Goal: Complete Application Form: Complete application form

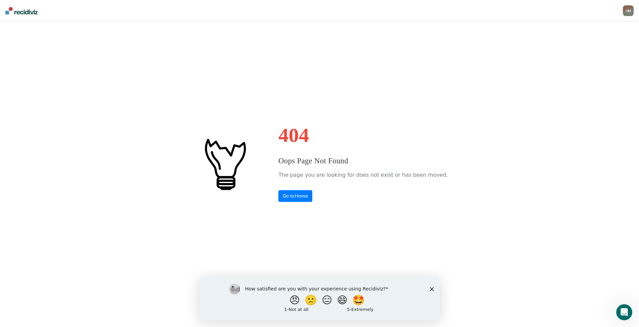
click at [20, 11] on img at bounding box center [21, 10] width 32 height 7
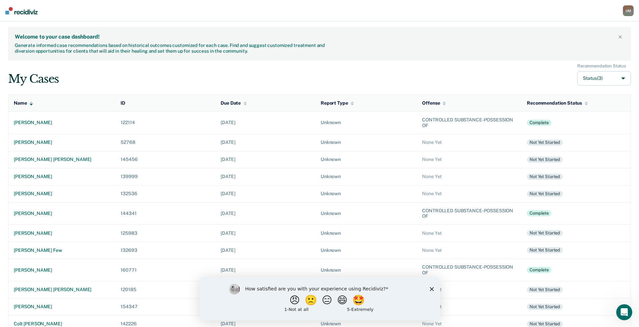
click at [432, 290] on polygon "Close survey" at bounding box center [431, 289] width 4 height 4
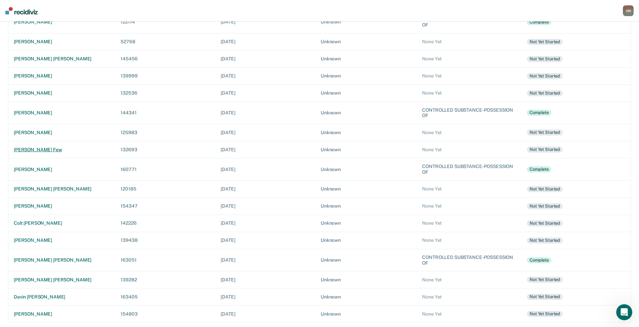
scroll to position [102, 0]
click at [57, 298] on div "davin [PERSON_NAME]" at bounding box center [62, 296] width 96 height 6
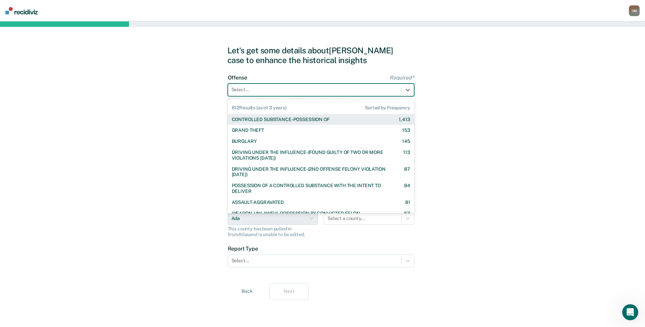
click at [302, 93] on div at bounding box center [314, 89] width 167 height 7
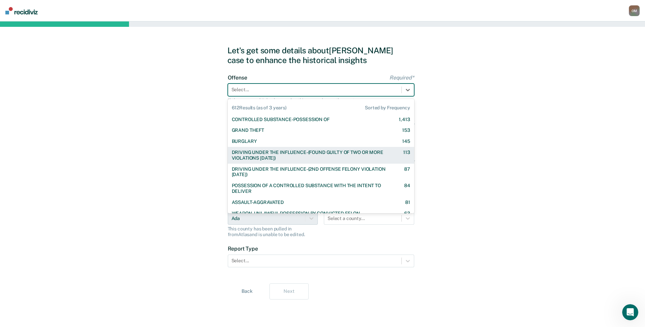
click at [299, 151] on div "DRIVING UNDER THE INFLUENCE-(FOUND GUILTY OF TWO OR MORE VIOLATIONS [DATE])" at bounding box center [311, 155] width 159 height 11
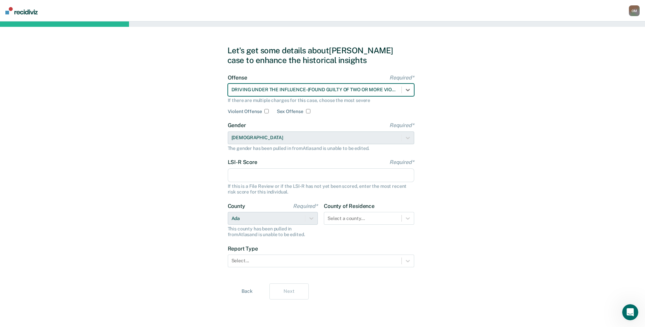
click at [292, 177] on input "LSI-R Score Required*" at bounding box center [321, 176] width 186 height 14
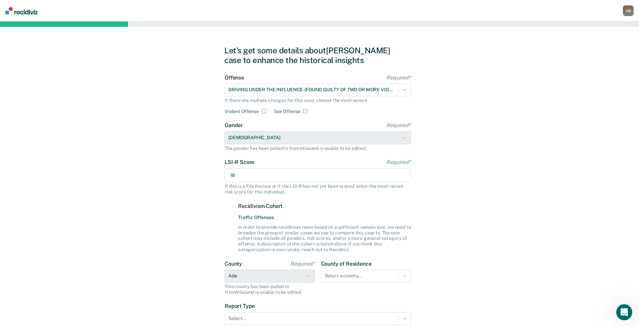
type input "18"
click at [479, 184] on div "Let's get some details about [PERSON_NAME] case to enhance the historical insig…" at bounding box center [319, 201] width 639 height 360
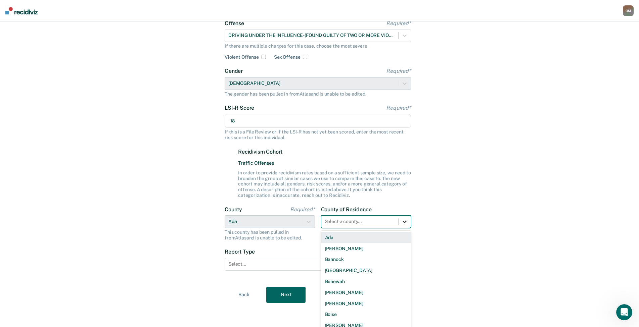
scroll to position [59, 0]
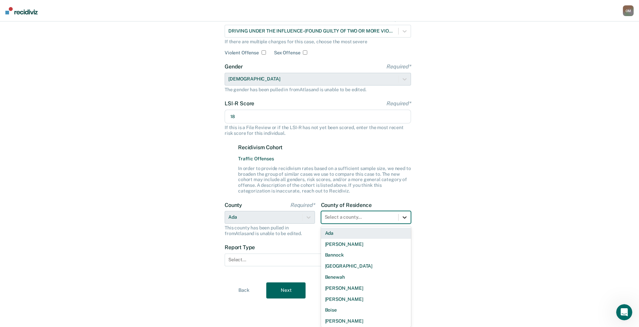
click at [406, 221] on div at bounding box center [405, 218] width 12 height 12
click at [363, 234] on div "Ada" at bounding box center [366, 233] width 90 height 11
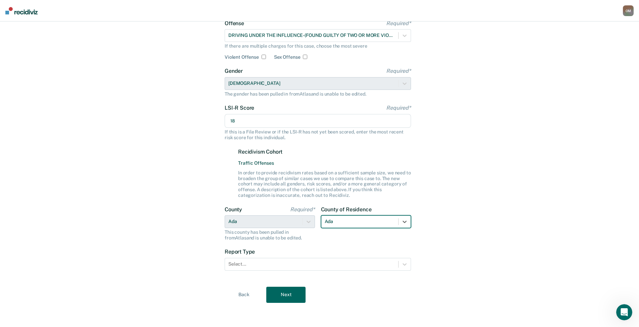
scroll to position [54, 0]
click at [316, 267] on div at bounding box center [311, 264] width 167 height 7
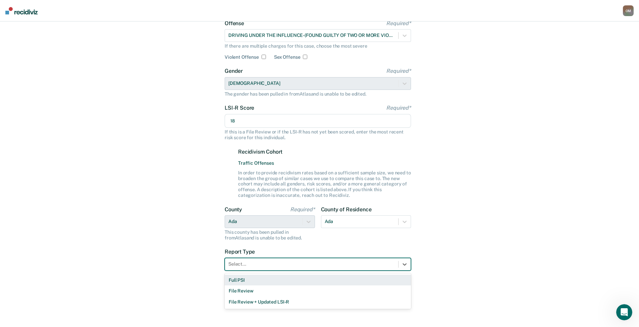
click at [305, 282] on div "Full PSI" at bounding box center [318, 280] width 186 height 11
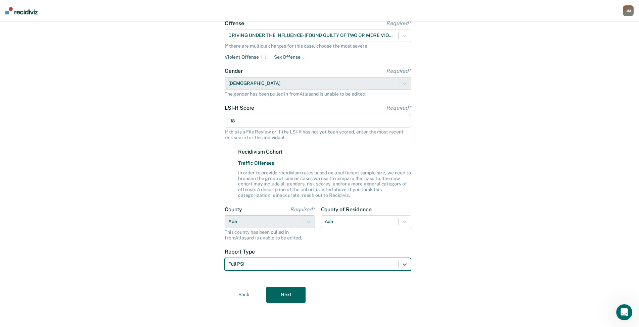
click at [284, 300] on button "Next" at bounding box center [285, 295] width 39 height 16
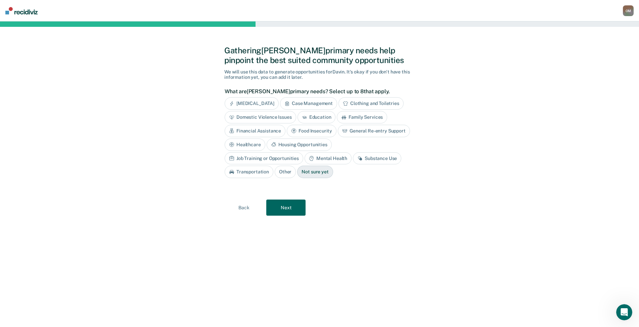
scroll to position [0, 0]
click at [356, 161] on div "Substance Use" at bounding box center [380, 158] width 48 height 12
click at [295, 213] on button "Next" at bounding box center [288, 208] width 39 height 16
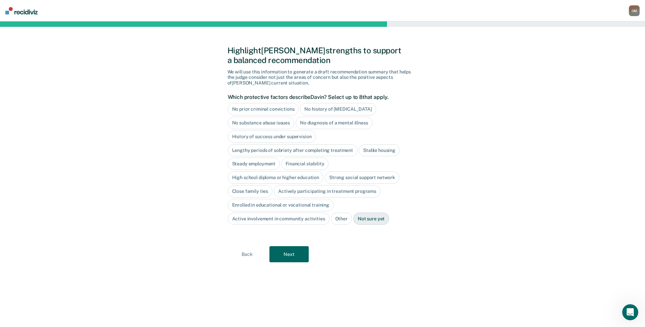
click at [316, 123] on div "No diagnosis of a mental illness" at bounding box center [333, 123] width 77 height 12
click at [381, 149] on div "Stable housing" at bounding box center [379, 150] width 41 height 12
click at [243, 164] on div "Steady employment" at bounding box center [254, 164] width 52 height 12
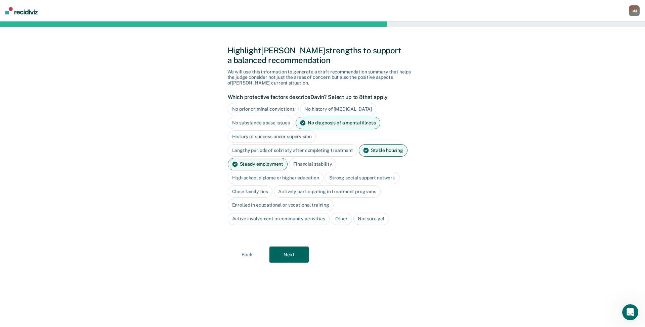
click at [307, 161] on div "Financial stability" at bounding box center [312, 164] width 47 height 12
click at [297, 177] on div "High school diploma or higher education" at bounding box center [276, 178] width 96 height 12
click at [252, 191] on div "Close family ties" at bounding box center [250, 192] width 45 height 12
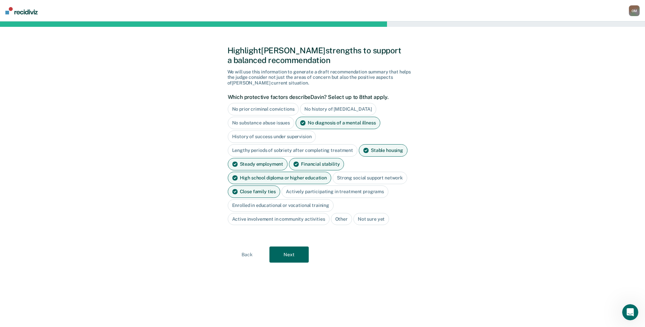
click at [295, 256] on button "Next" at bounding box center [288, 255] width 39 height 16
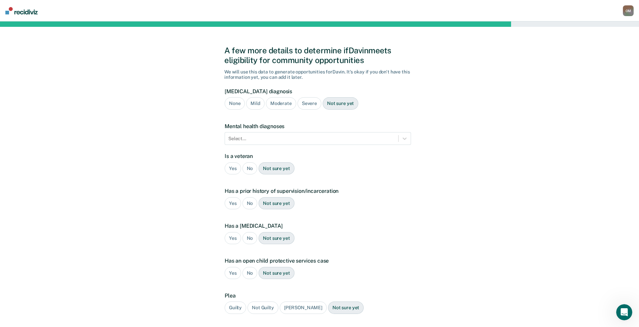
click at [250, 167] on div "No" at bounding box center [249, 168] width 15 height 12
click at [233, 204] on div "Yes" at bounding box center [233, 203] width 16 height 12
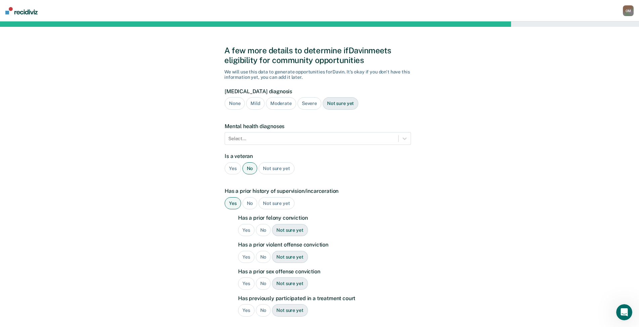
click at [262, 231] on div "No" at bounding box center [263, 230] width 15 height 12
click at [261, 257] on div "No" at bounding box center [263, 257] width 15 height 12
click at [261, 282] on div "No" at bounding box center [263, 284] width 15 height 12
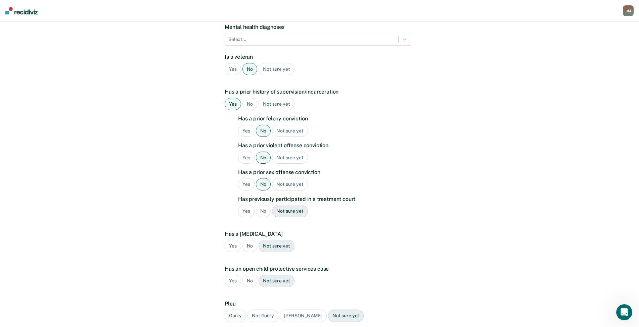
scroll to position [101, 0]
click at [261, 211] on div "No" at bounding box center [263, 210] width 15 height 12
click at [253, 246] on div "No" at bounding box center [249, 245] width 15 height 12
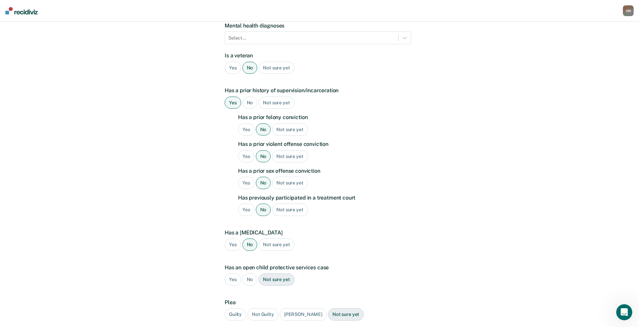
click at [252, 278] on div "No" at bounding box center [249, 280] width 15 height 12
click at [232, 312] on div "Guilty" at bounding box center [235, 315] width 21 height 12
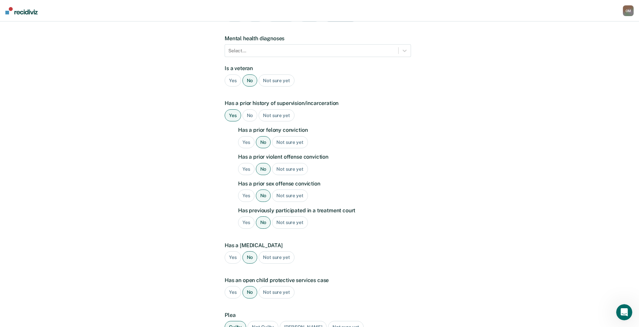
scroll to position [0, 0]
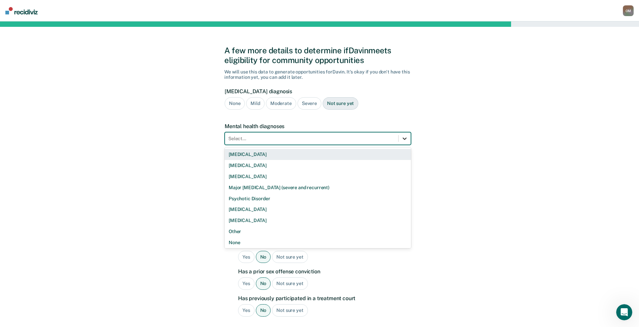
click at [406, 140] on icon at bounding box center [404, 138] width 7 height 7
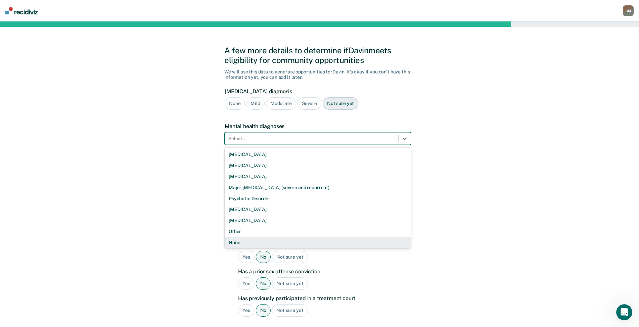
click at [342, 239] on div "None" at bounding box center [318, 242] width 186 height 11
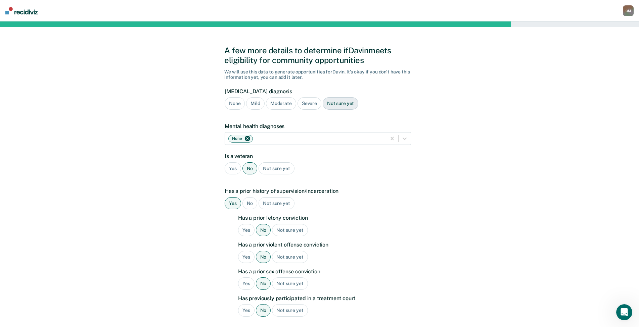
click at [355, 168] on div "Yes No Not sure yet" at bounding box center [318, 168] width 186 height 12
click at [337, 103] on div "Not sure yet" at bounding box center [341, 103] width 36 height 12
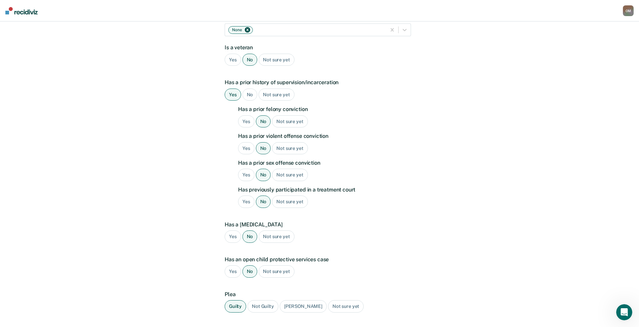
scroll to position [156, 0]
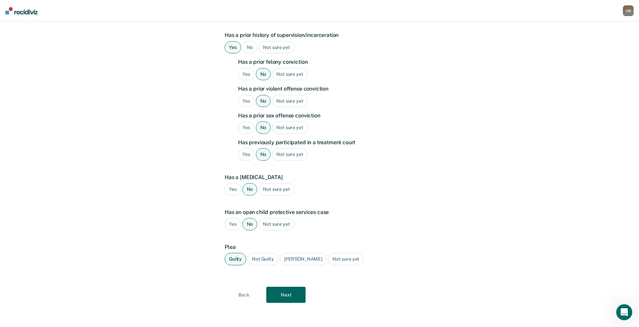
click at [292, 292] on button "Next" at bounding box center [285, 295] width 39 height 16
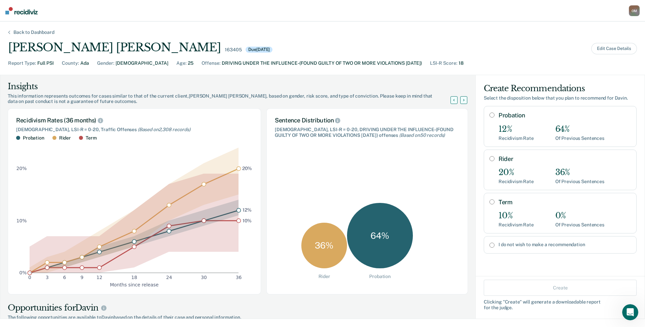
click at [489, 115] on input "Probation" at bounding box center [491, 114] width 5 height 5
radio input "true"
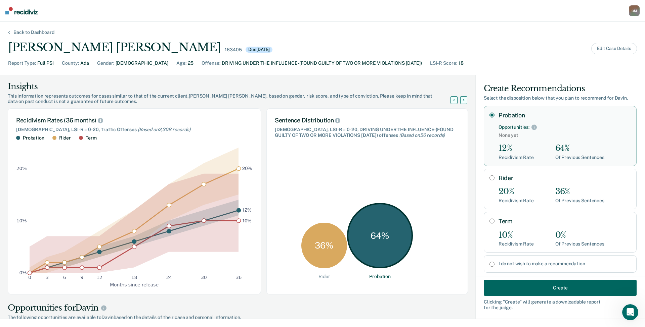
click at [529, 291] on button "Create" at bounding box center [559, 288] width 153 height 16
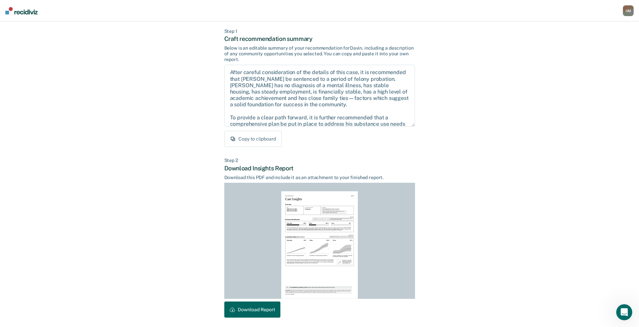
scroll to position [55, 0]
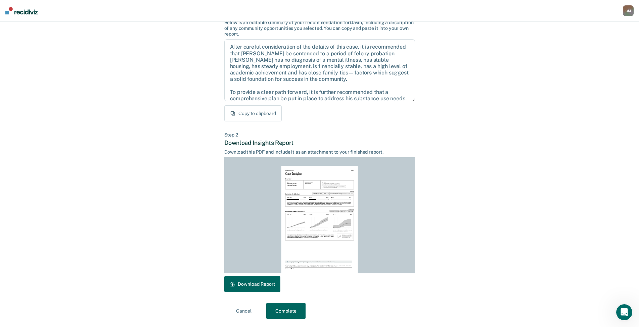
click at [265, 286] on button "Download Report" at bounding box center [252, 284] width 56 height 16
click at [283, 312] on button "Complete" at bounding box center [285, 311] width 39 height 16
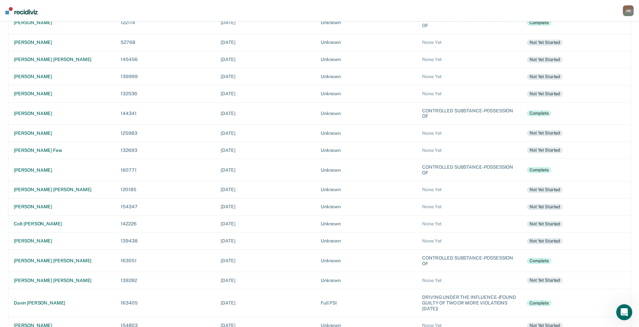
scroll to position [101, 0]
